Goal: Task Accomplishment & Management: Manage account settings

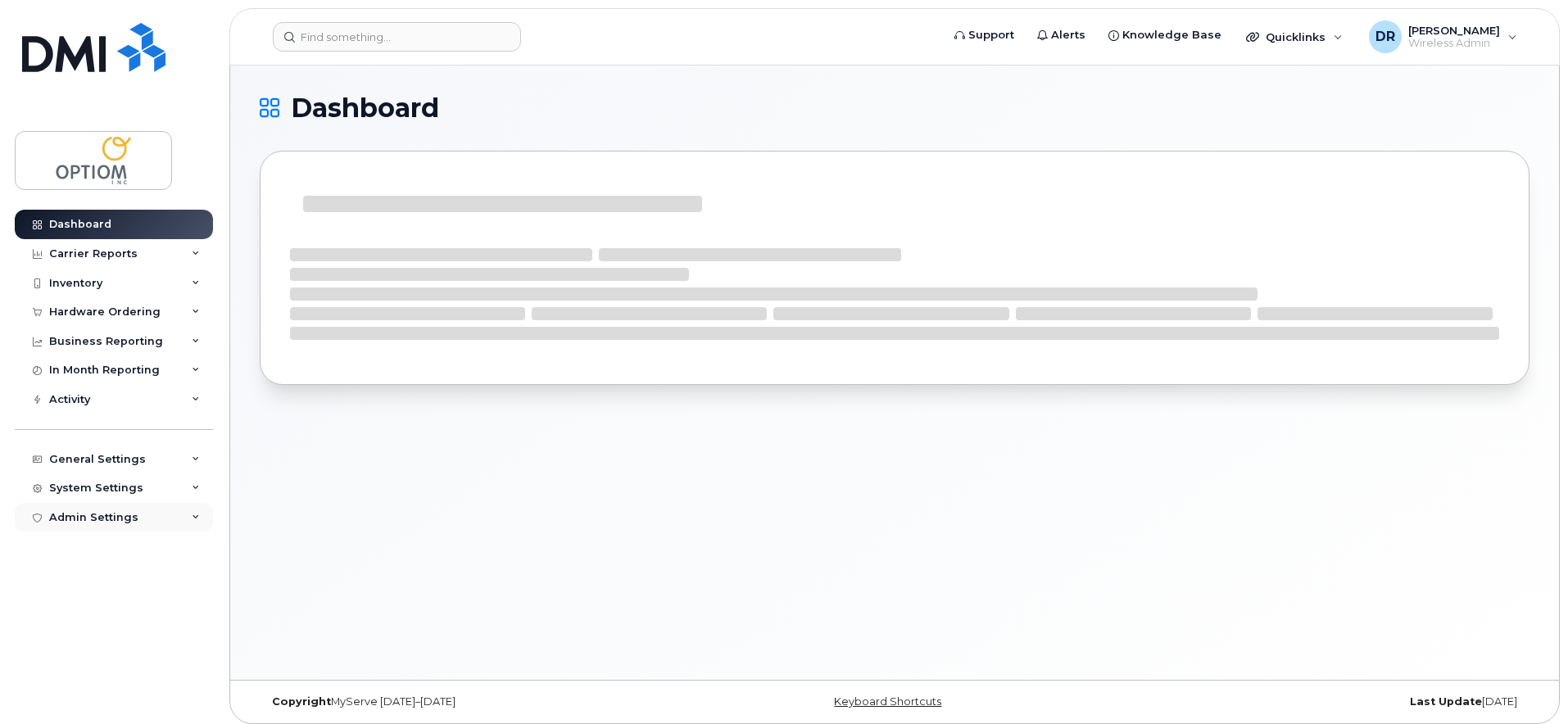
click at [119, 516] on div "Admin Settings" at bounding box center [94, 517] width 89 height 13
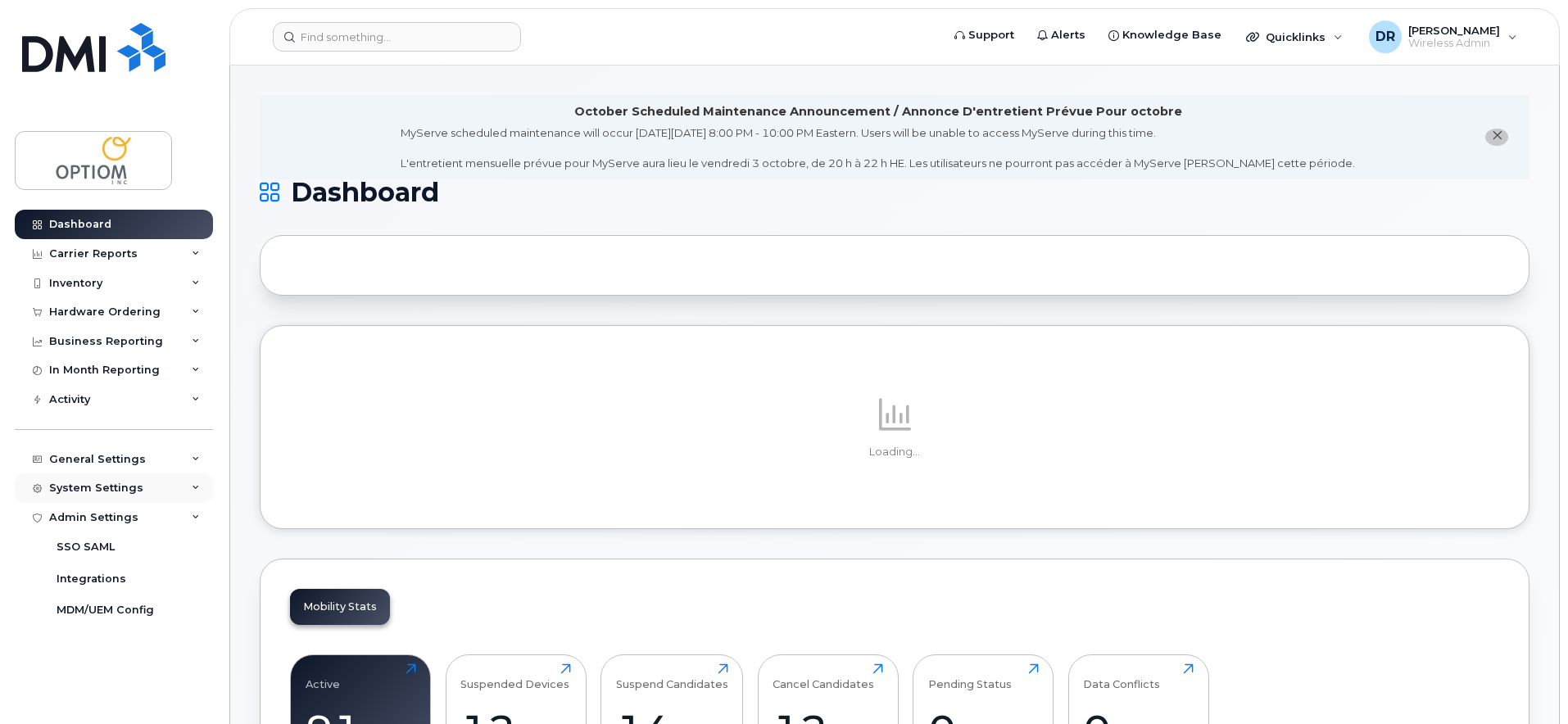
click at [146, 491] on div "System Settings" at bounding box center [113, 488] width 198 height 30
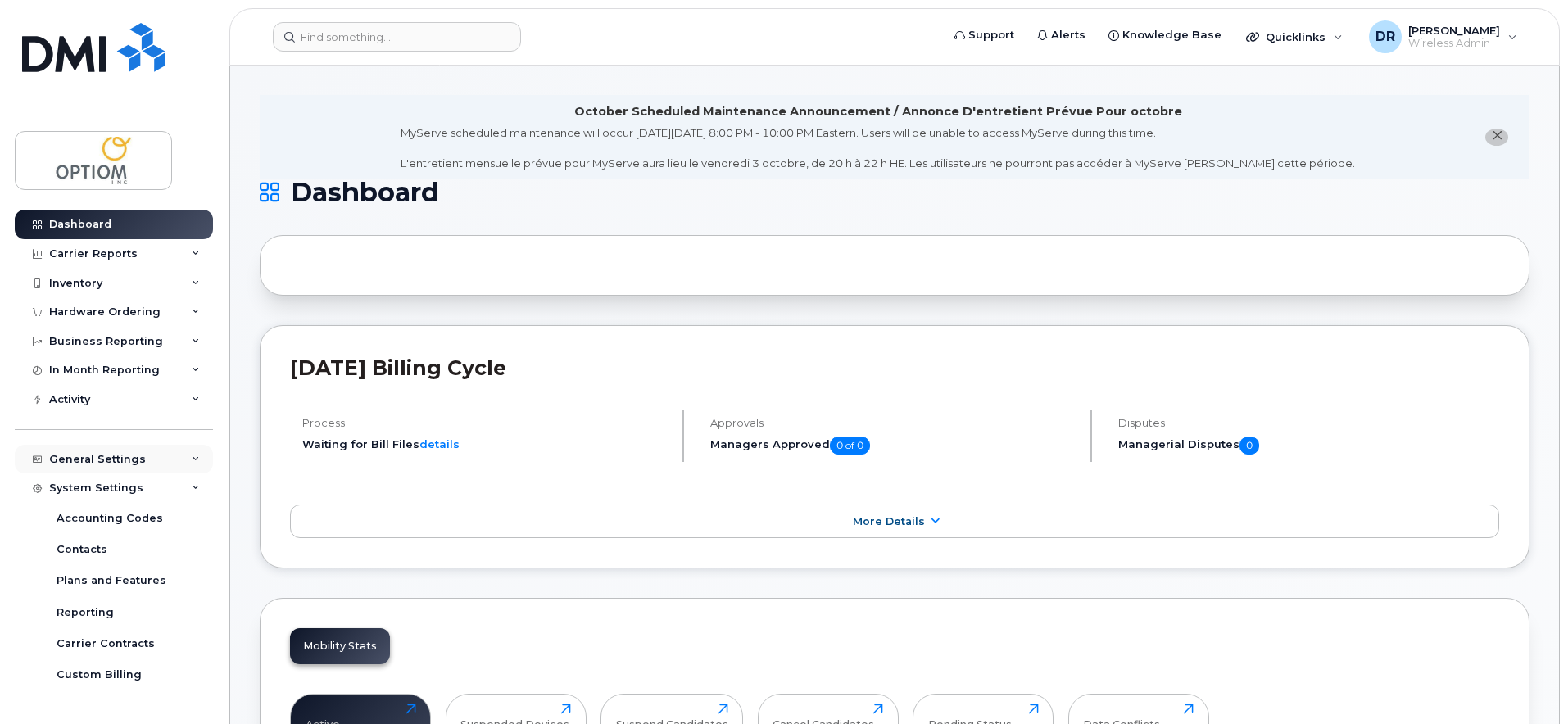
click at [159, 461] on div "General Settings" at bounding box center [113, 459] width 198 height 30
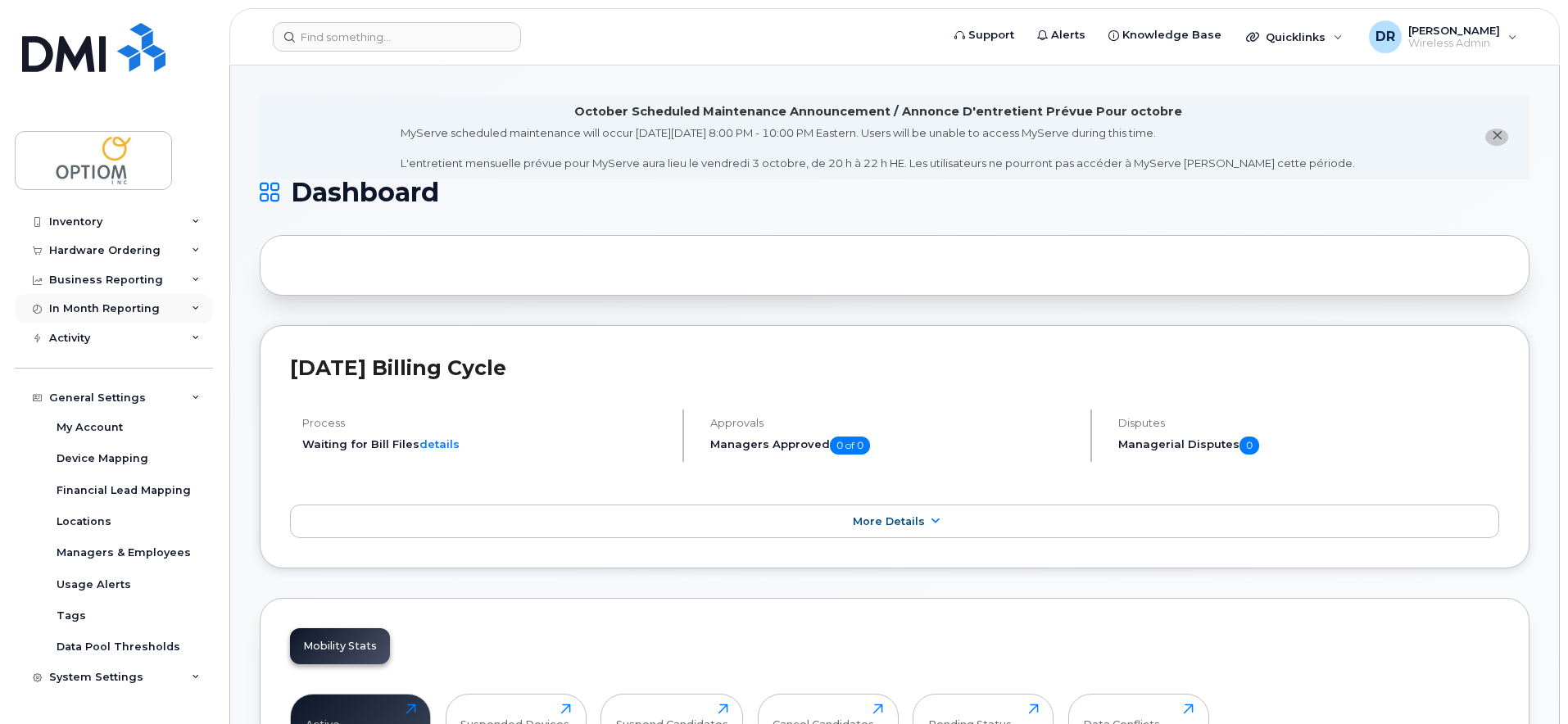
scroll to position [55, 0]
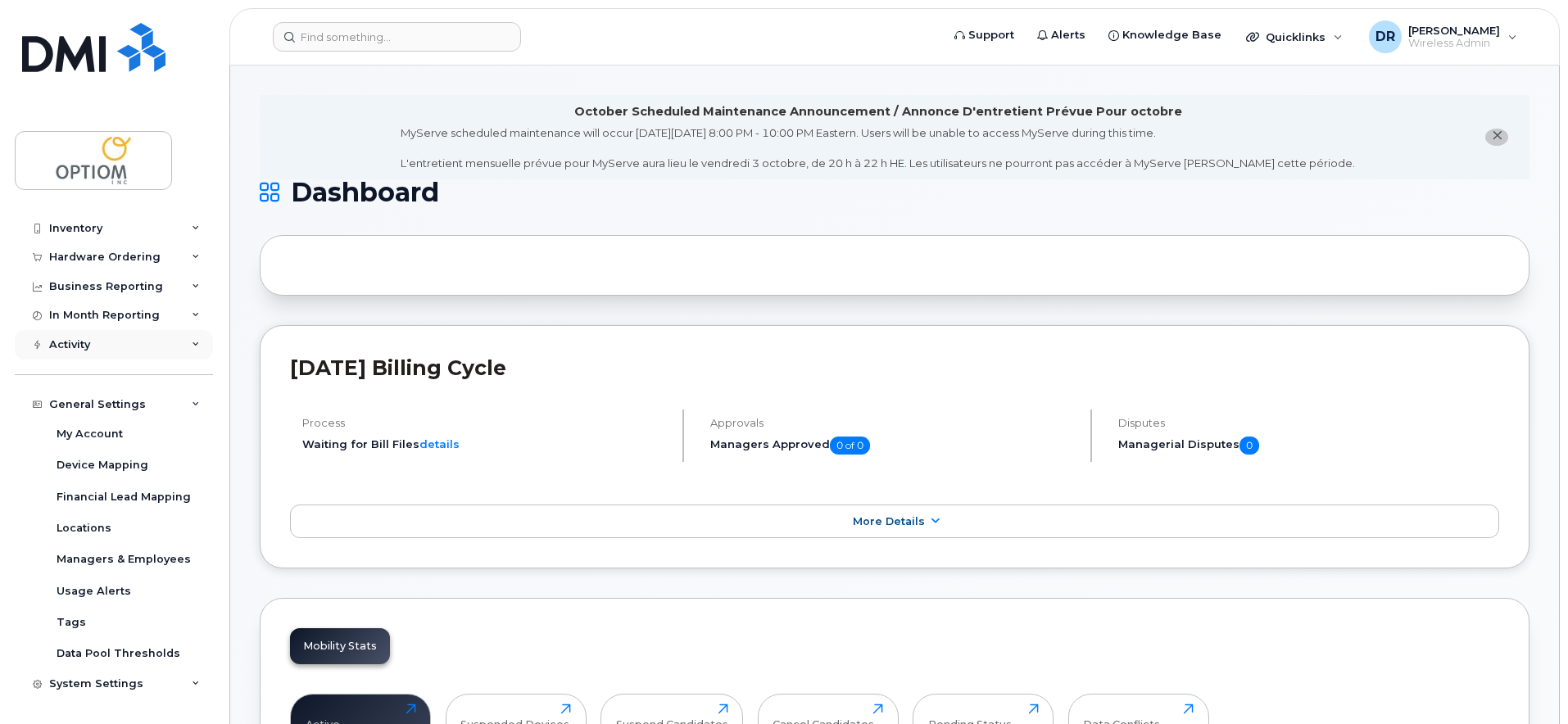
click at [145, 337] on div "Activity" at bounding box center [113, 344] width 198 height 30
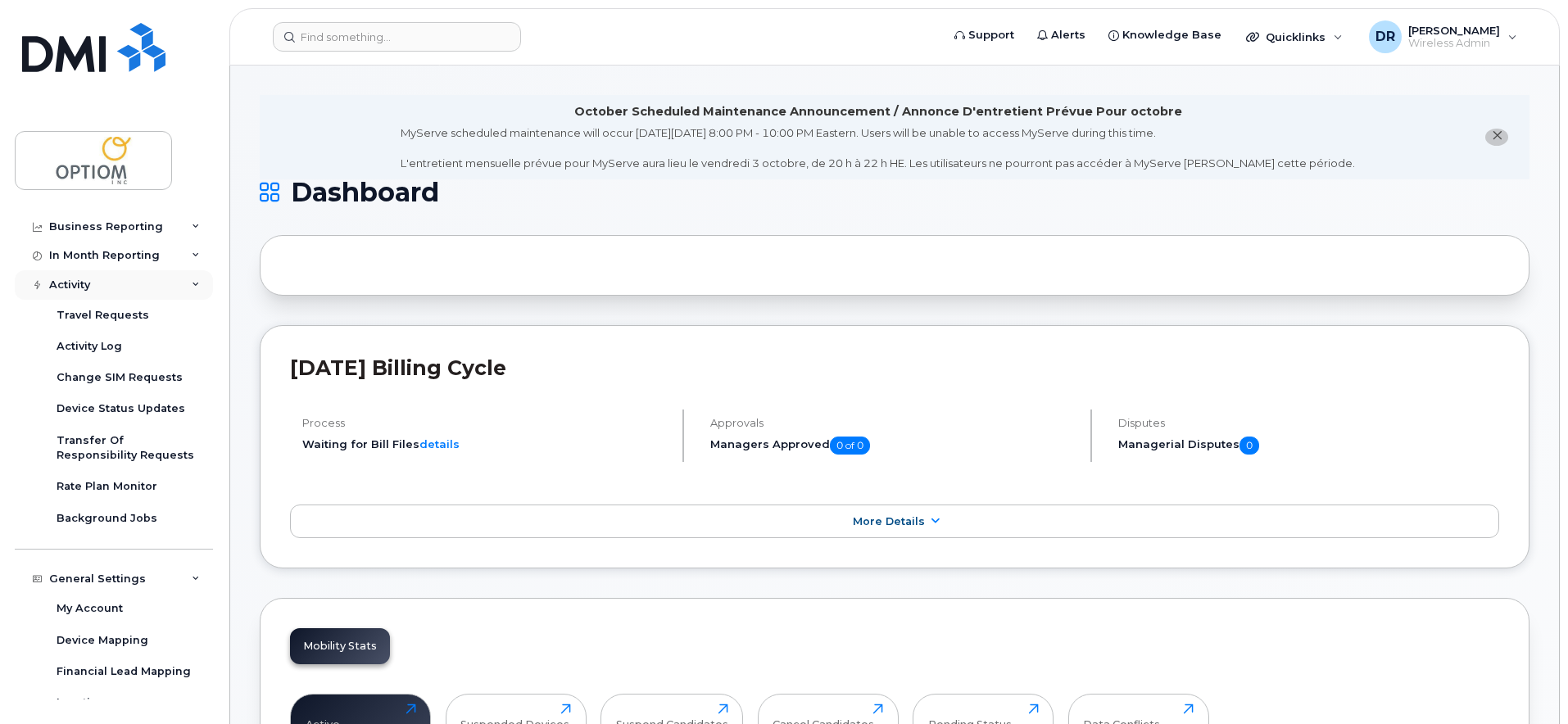
scroll to position [27, 0]
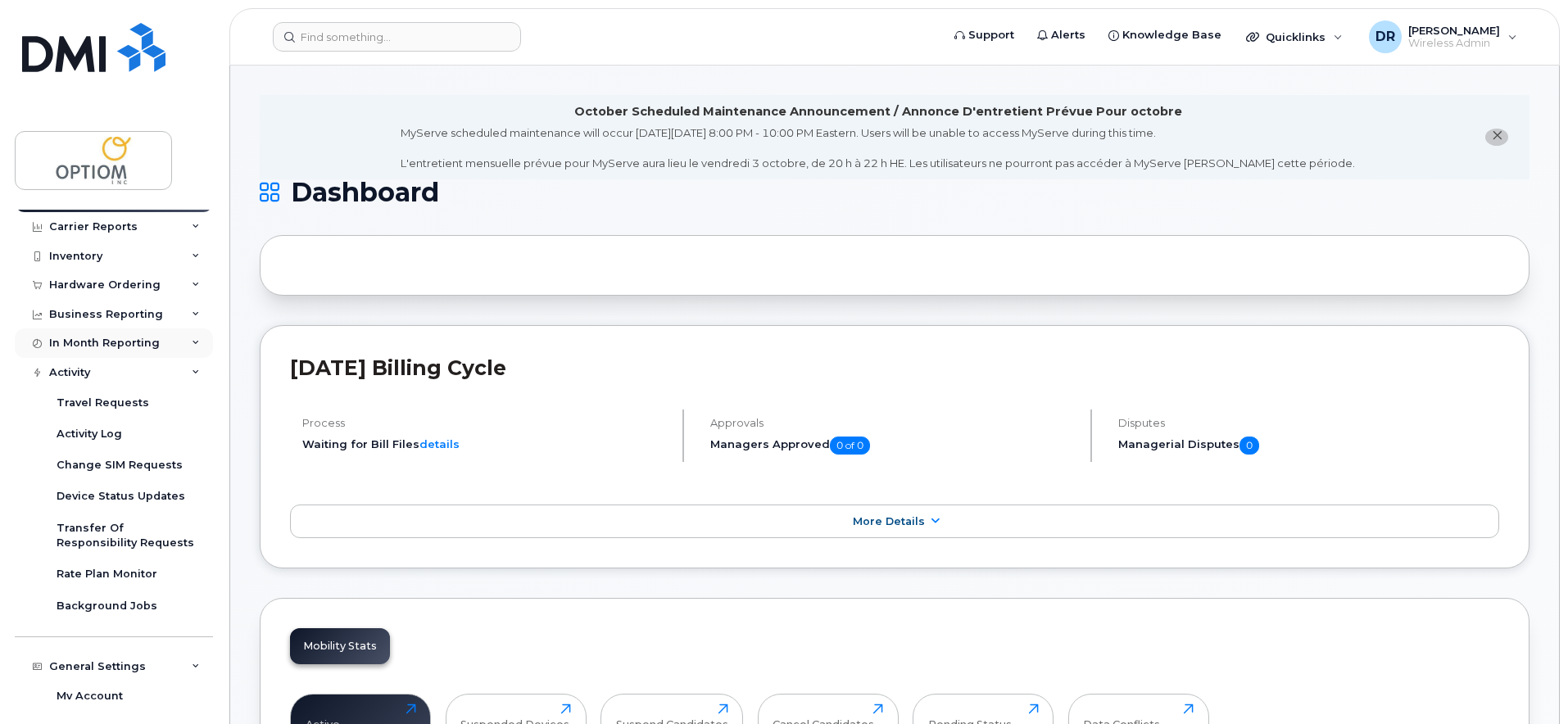
click at [155, 341] on div "In Month Reporting" at bounding box center [105, 342] width 111 height 13
click at [156, 315] on div "Business Reporting" at bounding box center [113, 314] width 198 height 30
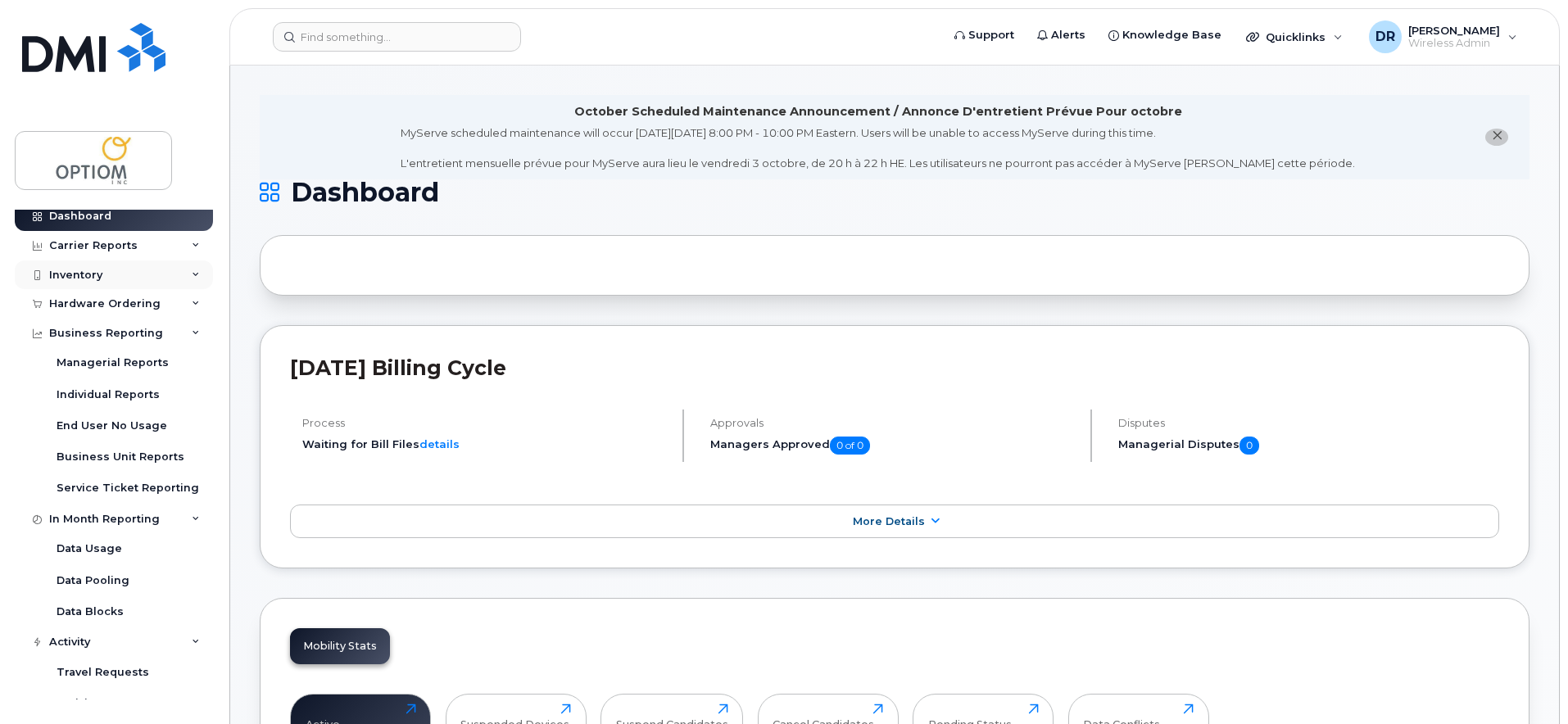
scroll to position [0, 0]
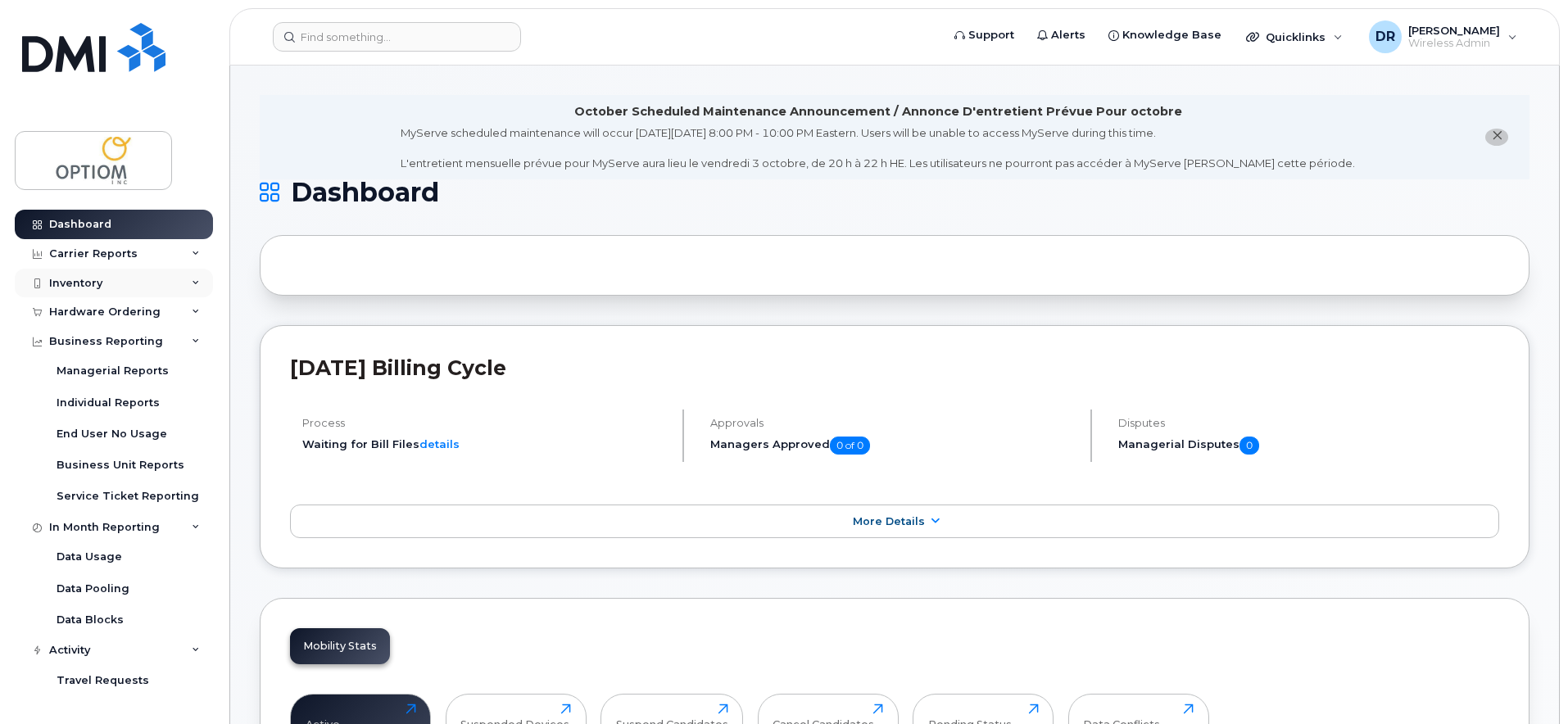
click at [156, 284] on div "Inventory" at bounding box center [113, 283] width 198 height 30
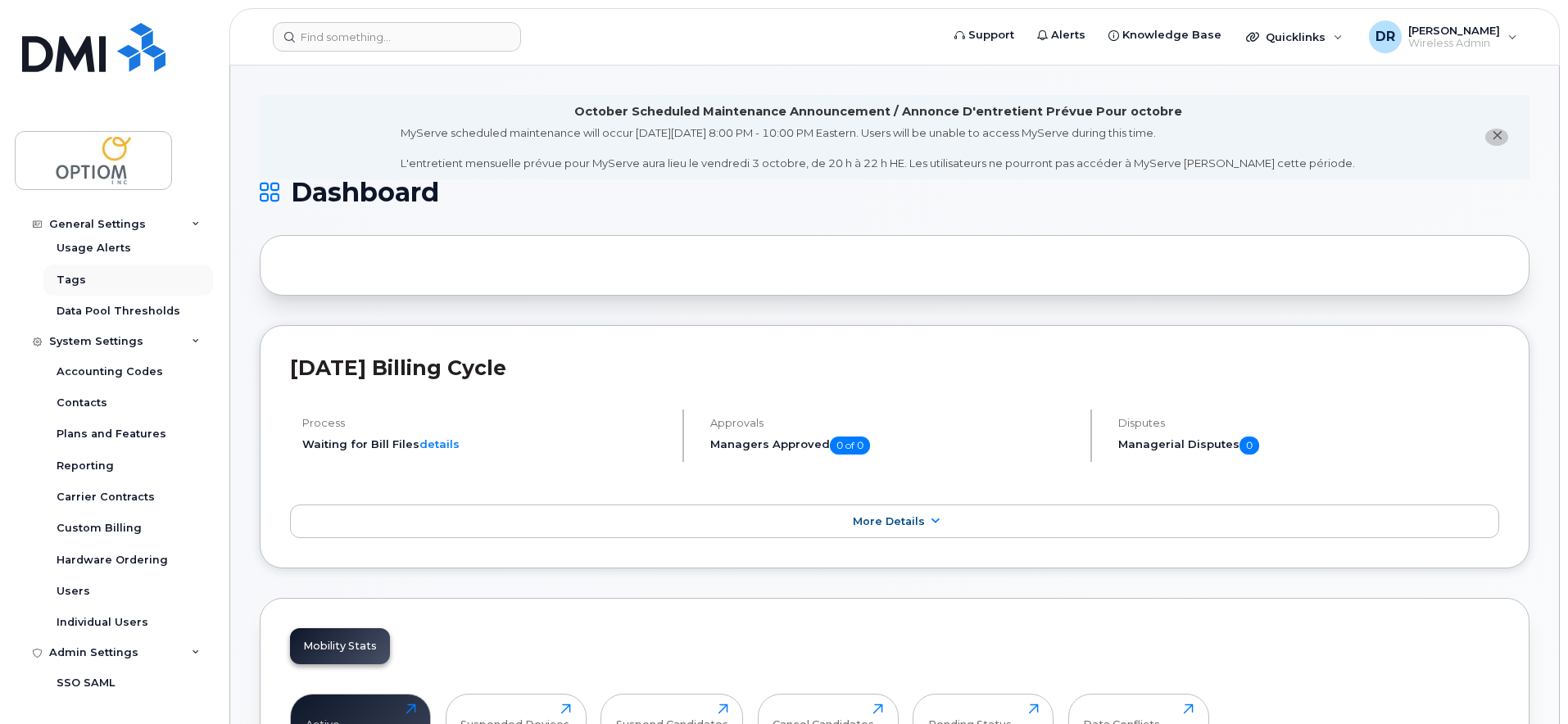
scroll to position [1100, 0]
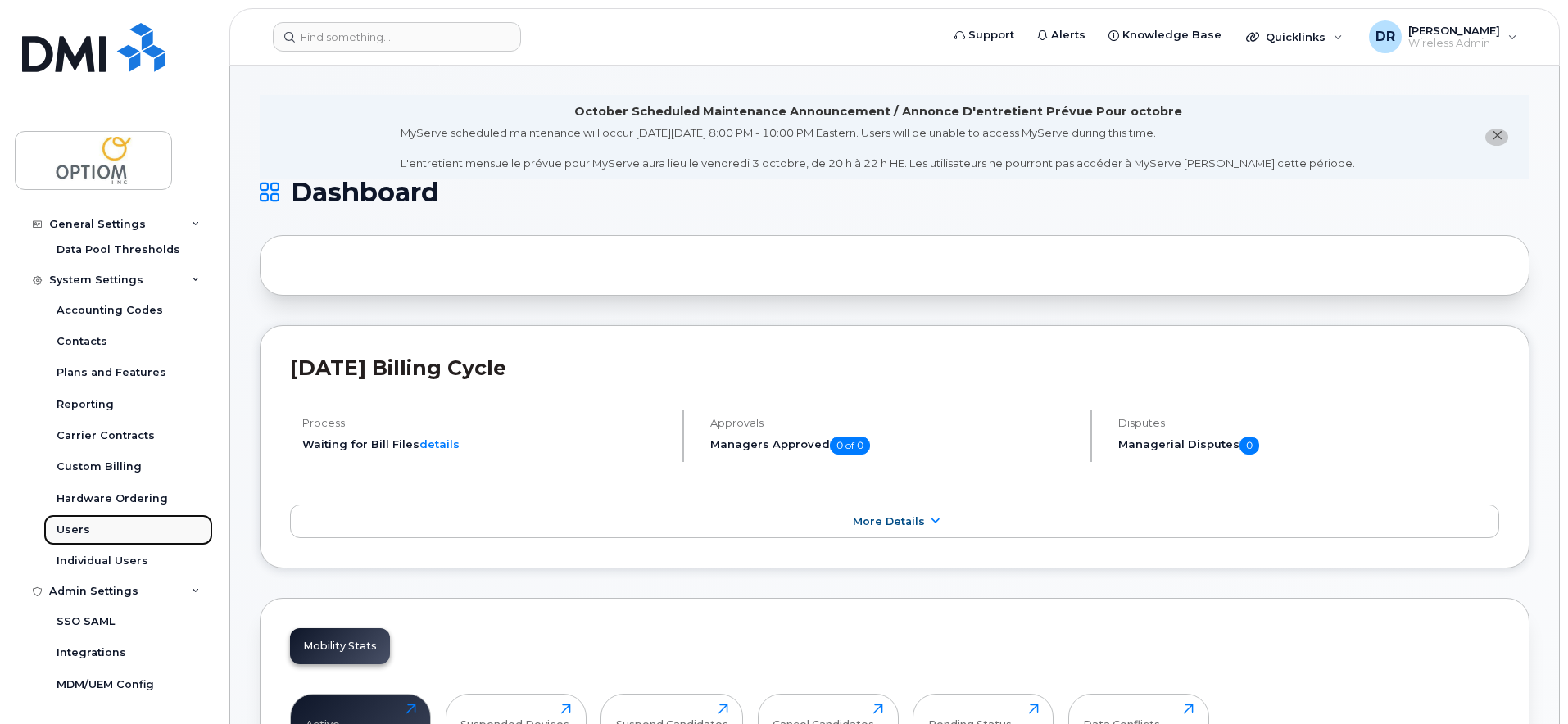
click at [72, 536] on div "Users" at bounding box center [72, 529] width 33 height 14
click at [79, 529] on div "Users" at bounding box center [72, 529] width 33 height 14
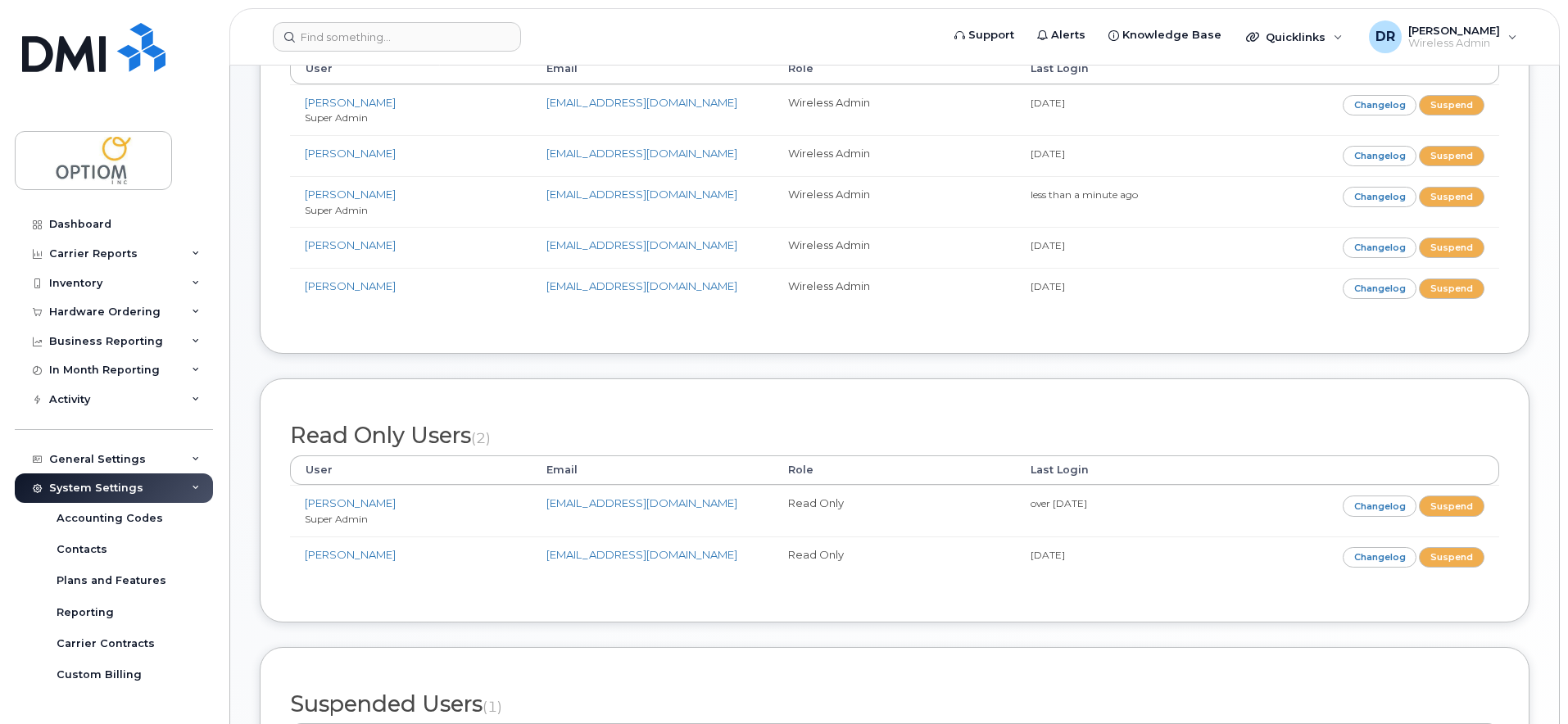
scroll to position [273, 0]
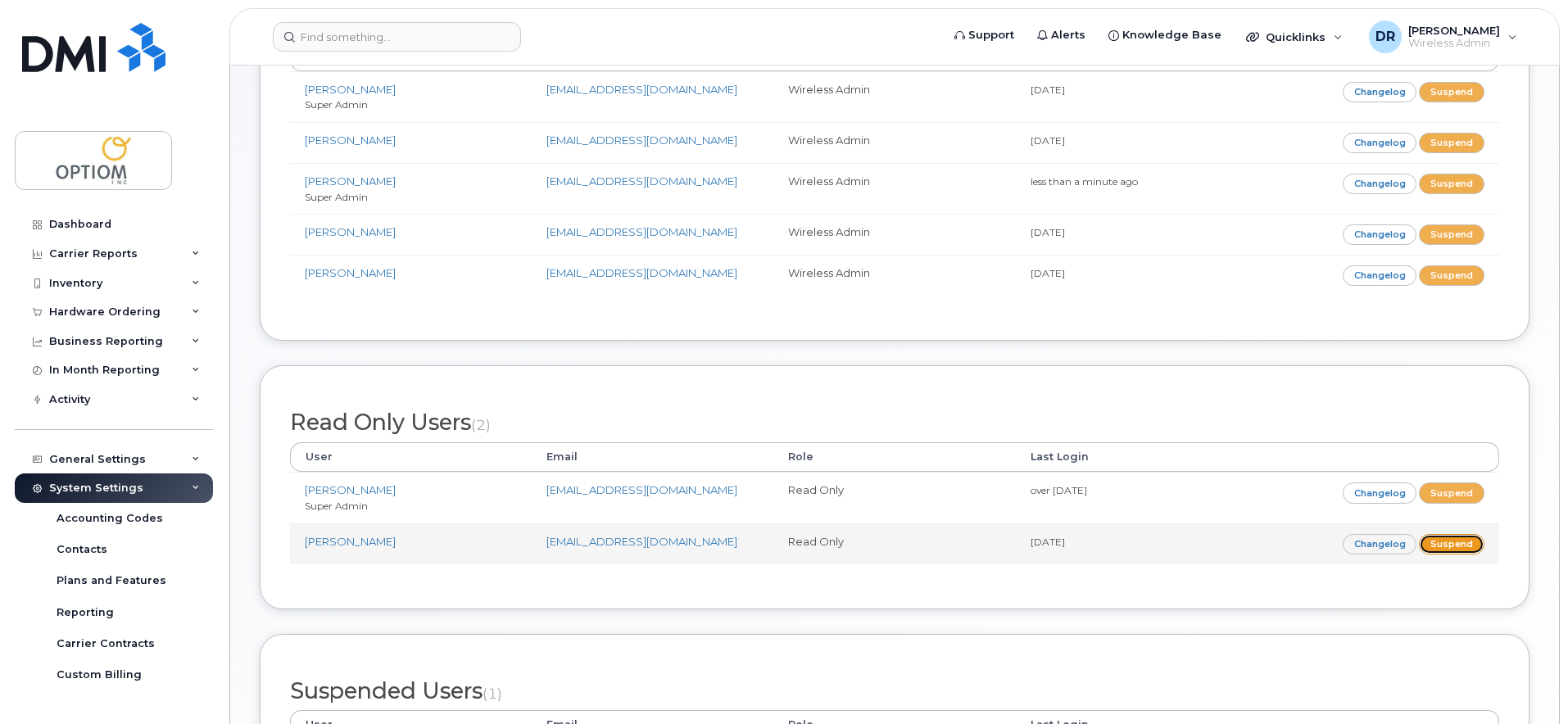
click at [1446, 553] on link "Suspend" at bounding box center [1451, 544] width 65 height 20
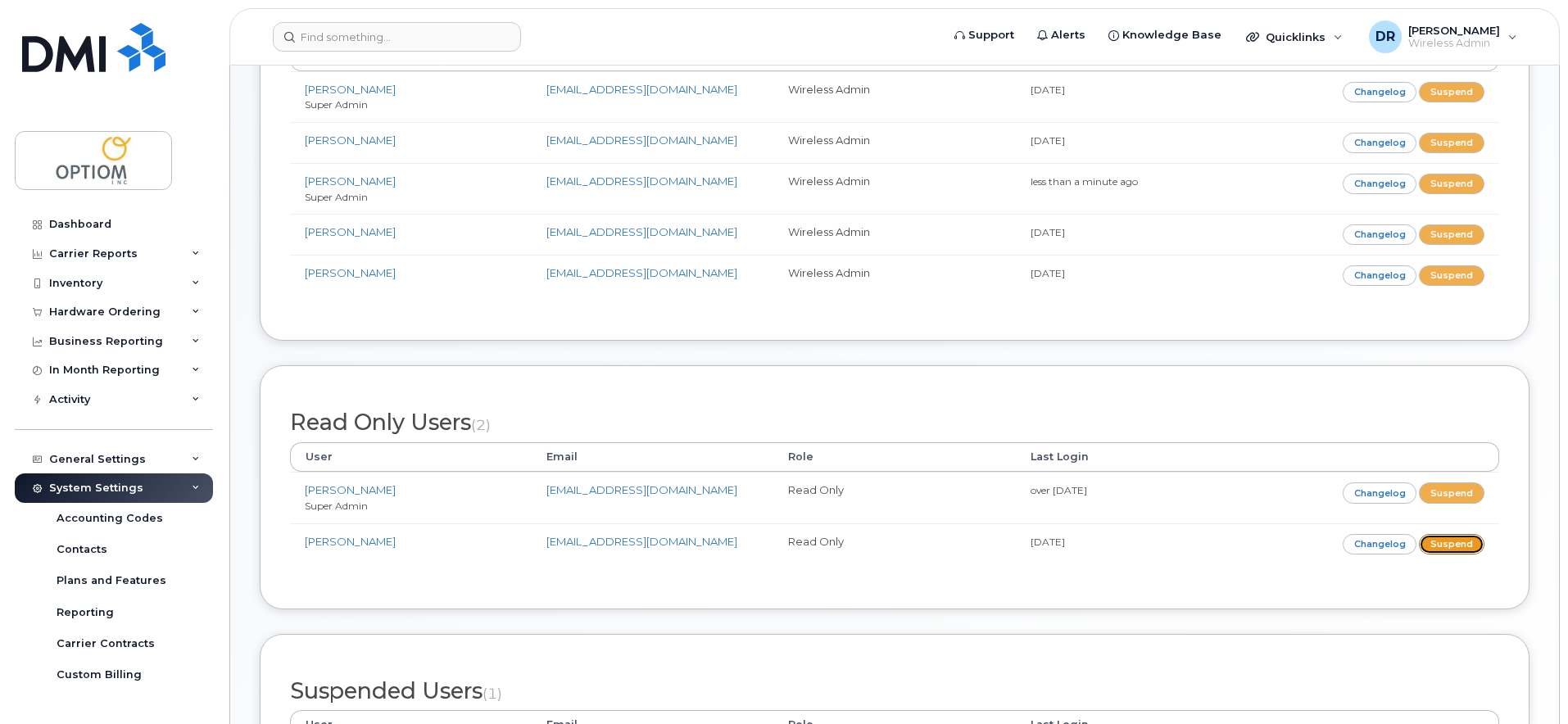
drag, startPoint x: 1439, startPoint y: 546, endPoint x: 866, endPoint y: 64, distance: 748.8
click at [1439, 546] on link "Suspend" at bounding box center [1451, 544] width 65 height 20
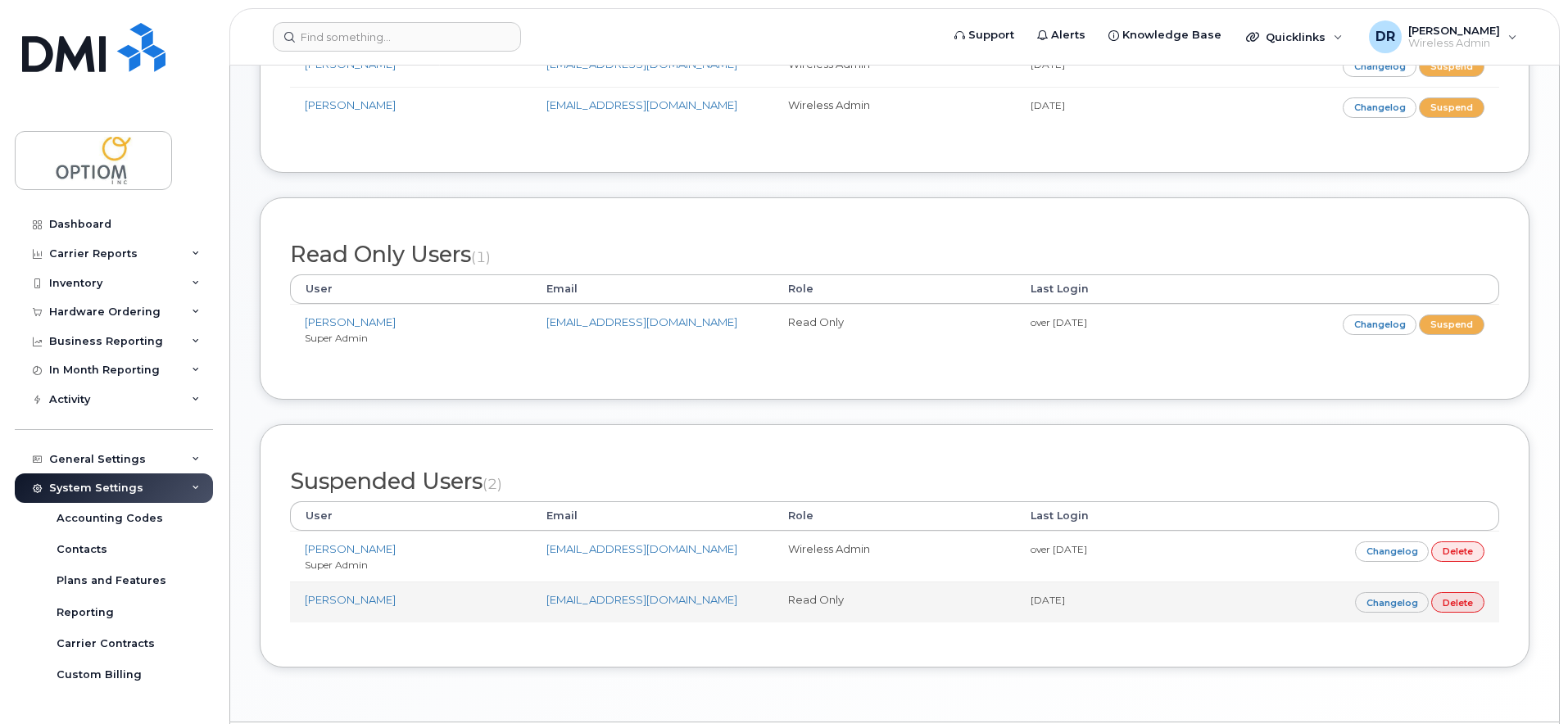
scroll to position [518, 0]
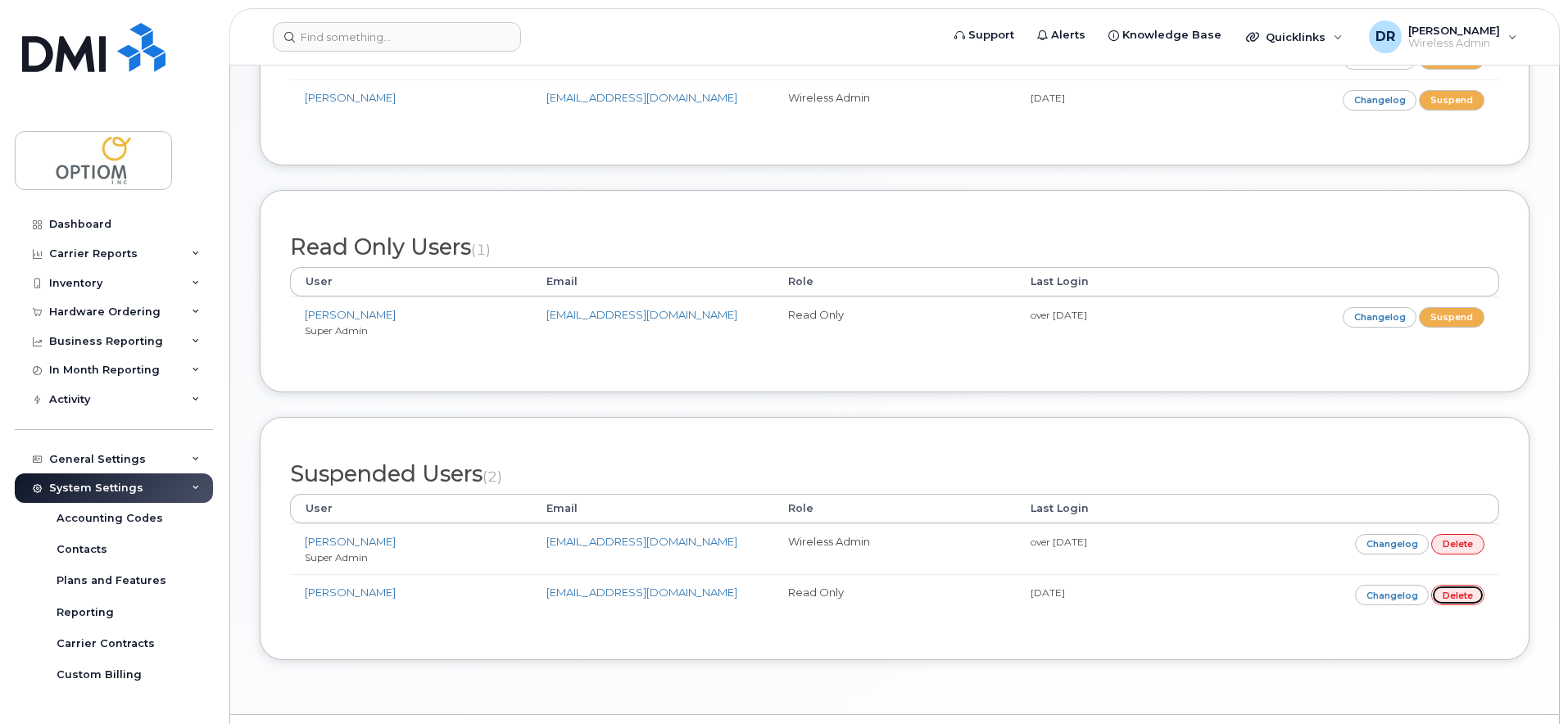
drag, startPoint x: 1452, startPoint y: 593, endPoint x: 1048, endPoint y: 146, distance: 602.5
click at [1452, 593] on link "Delete" at bounding box center [1457, 595] width 54 height 20
